Goal: Browse casually

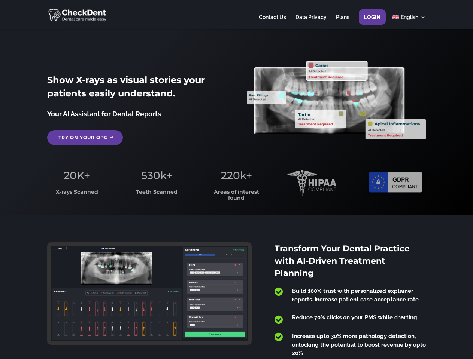
click at [236, 180] on span "220k+" at bounding box center [236, 175] width 31 height 13
click at [236, 15] on div at bounding box center [236, 14] width 378 height 29
click at [236, 180] on span "220k+" at bounding box center [236, 175] width 31 height 13
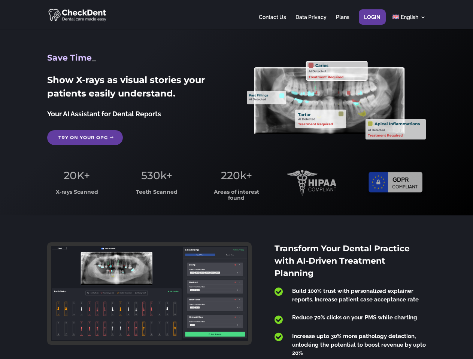
click at [236, 15] on div at bounding box center [236, 14] width 378 height 29
